Goal: Task Accomplishment & Management: Manage account settings

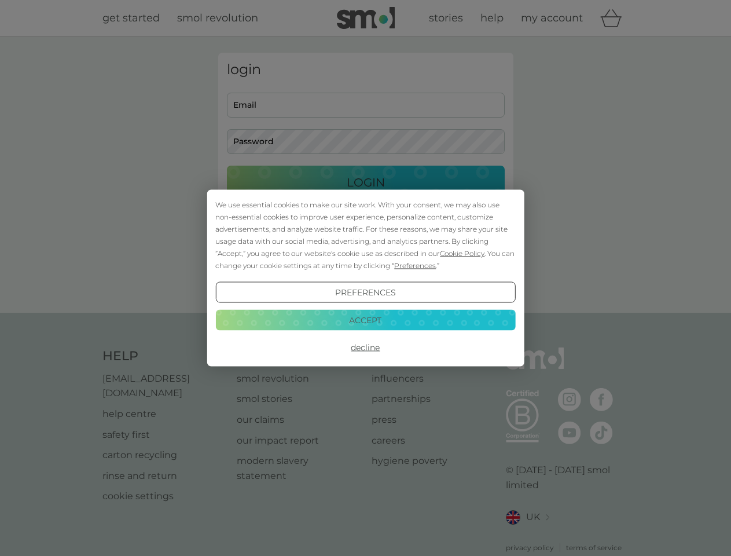
click at [463, 253] on span "Cookie Policy" at bounding box center [462, 253] width 45 height 9
click at [414, 265] on div "login Email Password Login ● ● ● ● ● ● ● ● ● ● ● ● ● ● ● ● ● ● ● ● ● ● ● ● ● ● …" at bounding box center [365, 175] width 295 height 244
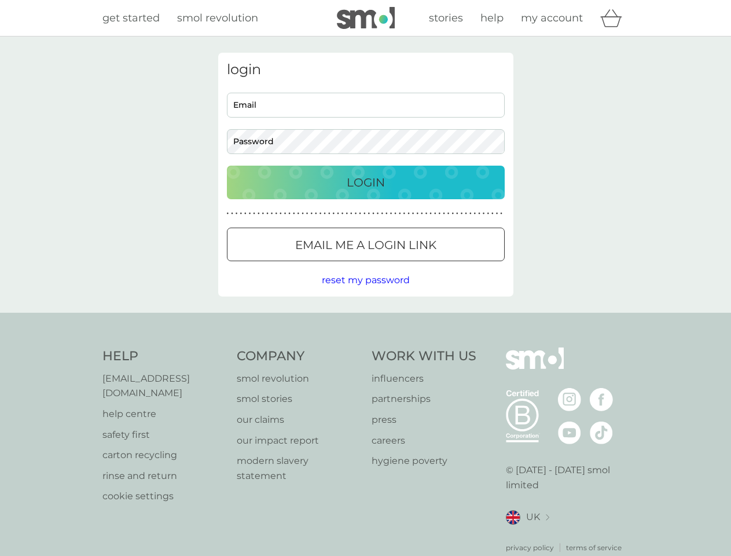
click at [365, 292] on div "login Email Password Login ● ● ● ● ● ● ● ● ● ● ● ● ● ● ● ● ● ● ● ● ● ● ● ● ● ● …" at bounding box center [365, 175] width 295 height 244
click at [365, 347] on div "Help [EMAIL_ADDRESS][DOMAIN_NAME] help centre safety first carton recycling rin…" at bounding box center [365, 450] width 527 height 206
click at [365, 320] on div "Help [EMAIL_ADDRESS][DOMAIN_NAME] help centre safety first carton recycling rin…" at bounding box center [365, 450] width 731 height 275
